Goal: Communication & Community: Answer question/provide support

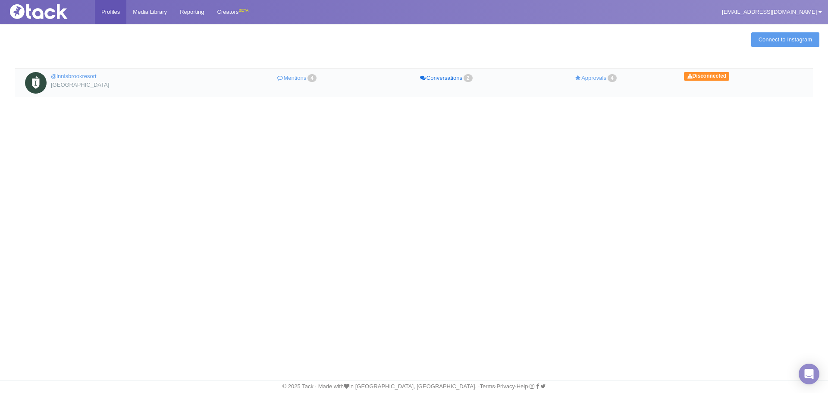
click at [439, 77] on link "Conversations 2" at bounding box center [447, 78] width 150 height 13
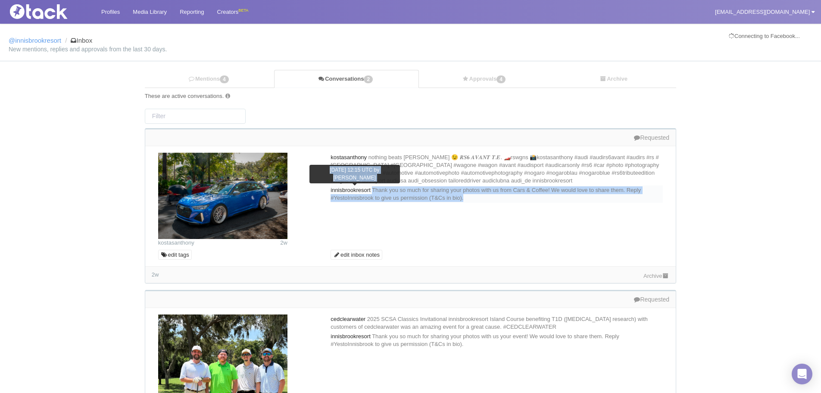
drag, startPoint x: 524, startPoint y: 195, endPoint x: 378, endPoint y: 190, distance: 146.7
click at [378, 190] on div "innisbrookresort [DATE] 12:15 UTC by [PERSON_NAME] Thank you so much for sharin…" at bounding box center [497, 193] width 332 height 17
copy div "Thank you so much for sharing your photos with us from Cars & Coffee! We would …"
click at [244, 81] on link "Mentions 4" at bounding box center [209, 79] width 129 height 18
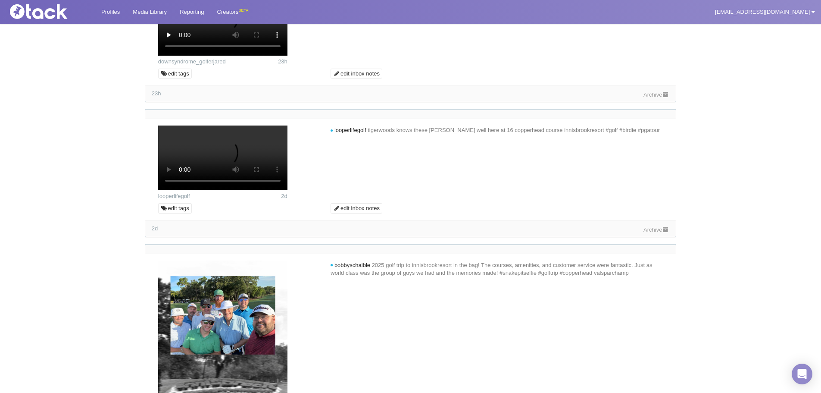
scroll to position [172, 0]
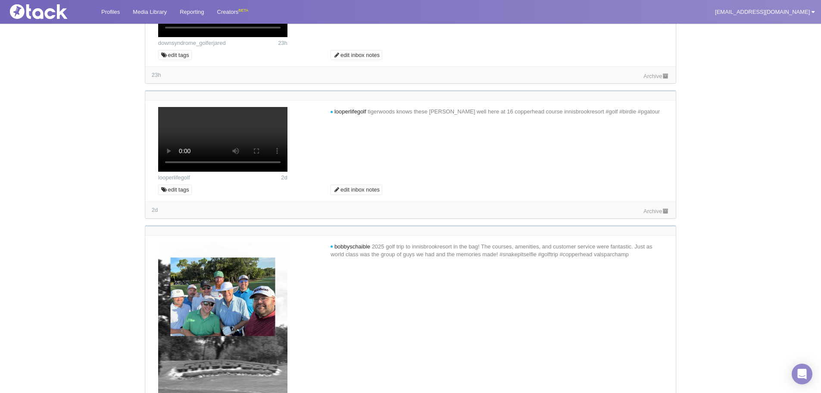
click at [644, 79] on link "Archive" at bounding box center [657, 76] width 26 height 6
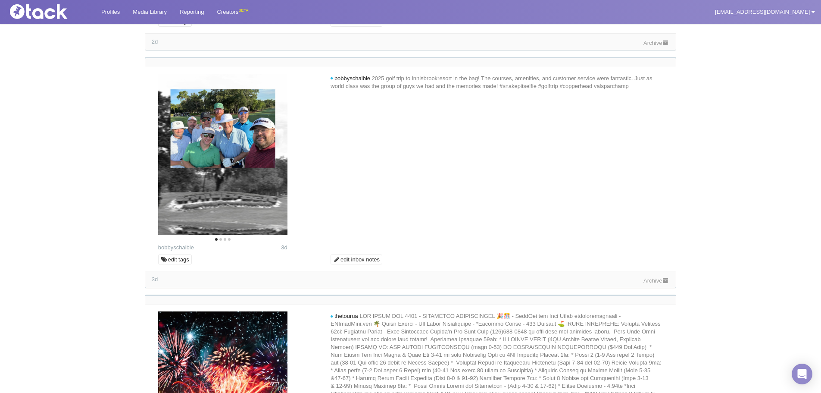
scroll to position [388, 0]
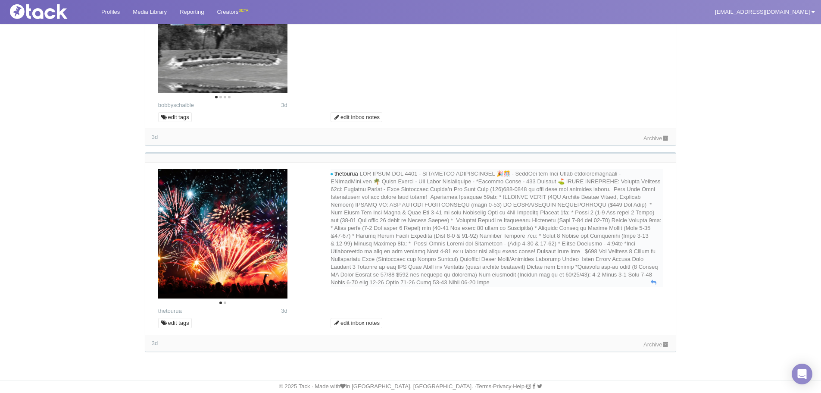
scroll to position [812, 0]
click at [647, 338] on div "3d Archive" at bounding box center [410, 343] width 531 height 17
click at [651, 348] on div "Archive" at bounding box center [657, 343] width 26 height 9
click at [650, 346] on link "Archive" at bounding box center [657, 344] width 26 height 6
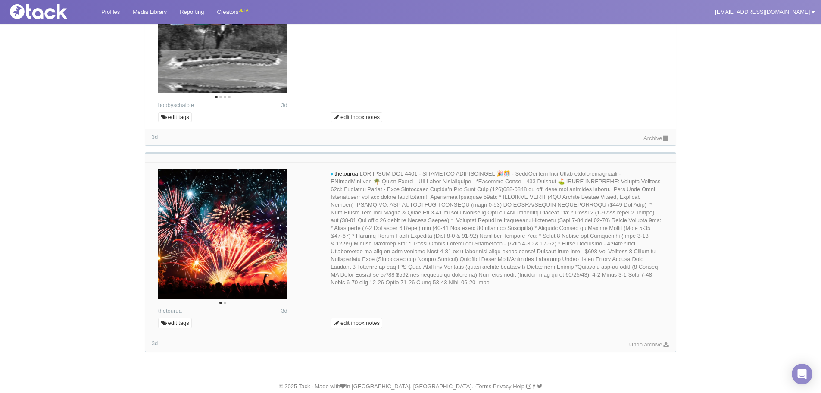
paste textarea "Thank you so much for sharing your photos with us from Cars & Coffee! We would …"
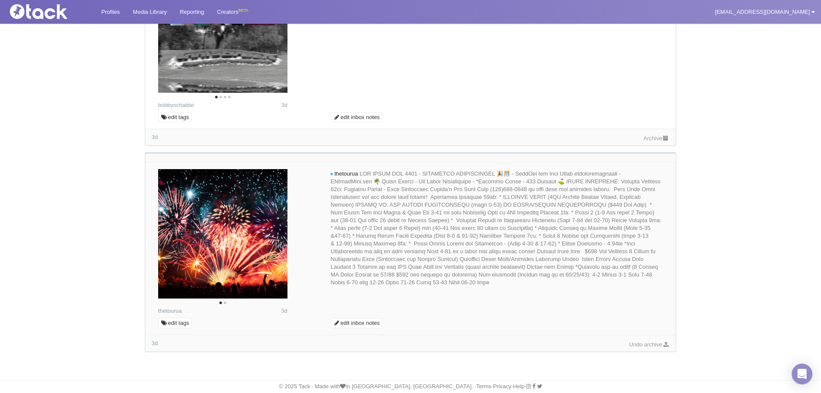
drag, startPoint x: 533, startPoint y: 170, endPoint x: 497, endPoint y: 171, distance: 36.7
type textarea "Thank you so much for sharing your photos with us from your golf retreat at [GE…"
click at [273, 24] on button "Next" at bounding box center [273, 14] width 19 height 19
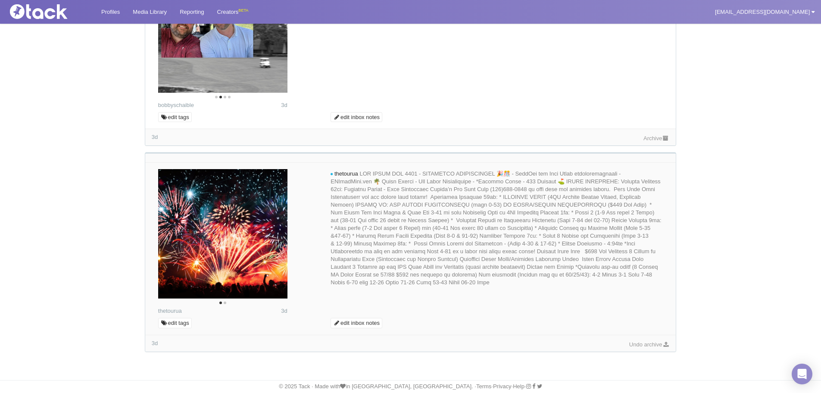
click at [273, 20] on icon "Next" at bounding box center [273, 14] width 11 height 11
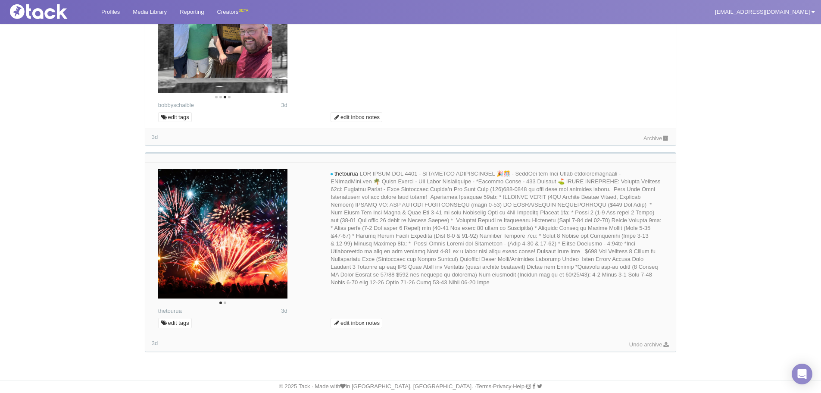
click at [273, 20] on icon "Next" at bounding box center [273, 14] width 11 height 11
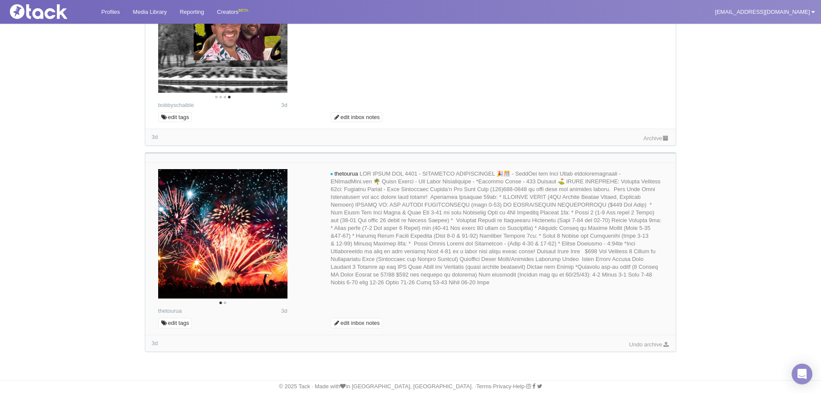
click at [273, 93] on img at bounding box center [222, 11] width 129 height 161
type input "Commenting..."
